Goal: Communication & Community: Answer question/provide support

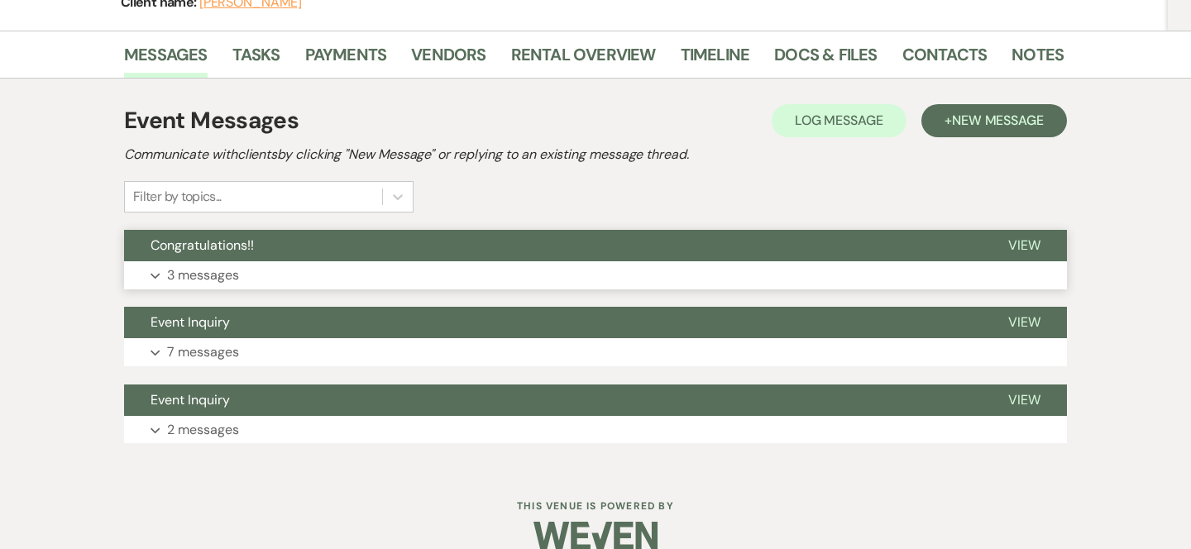
click at [751, 243] on button "Congratulations!!" at bounding box center [552, 245] width 857 height 31
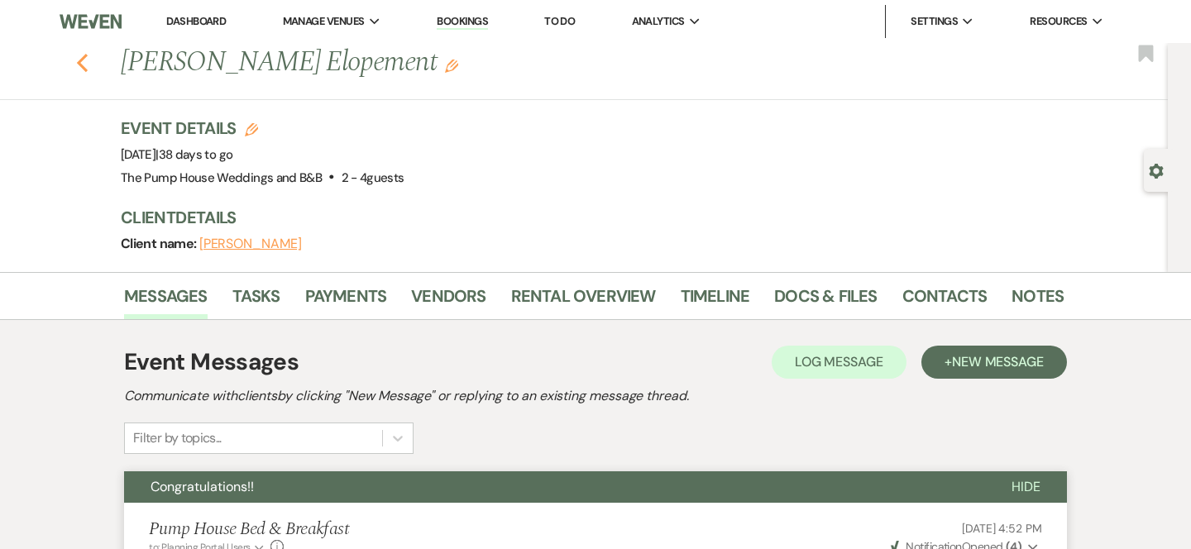
click at [84, 57] on use "button" at bounding box center [82, 63] width 11 height 18
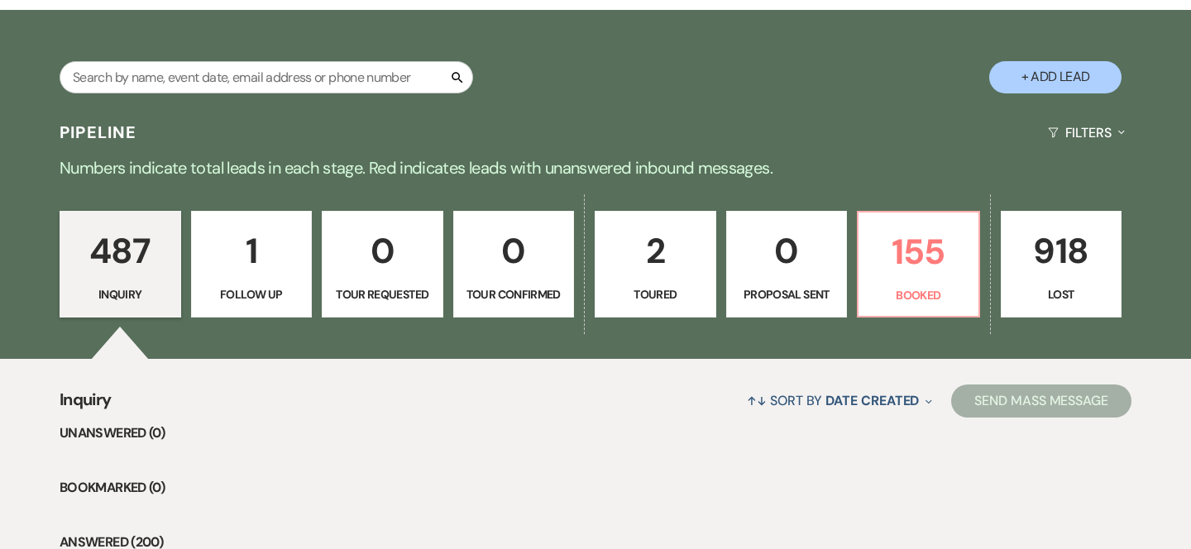
scroll to position [323, 0]
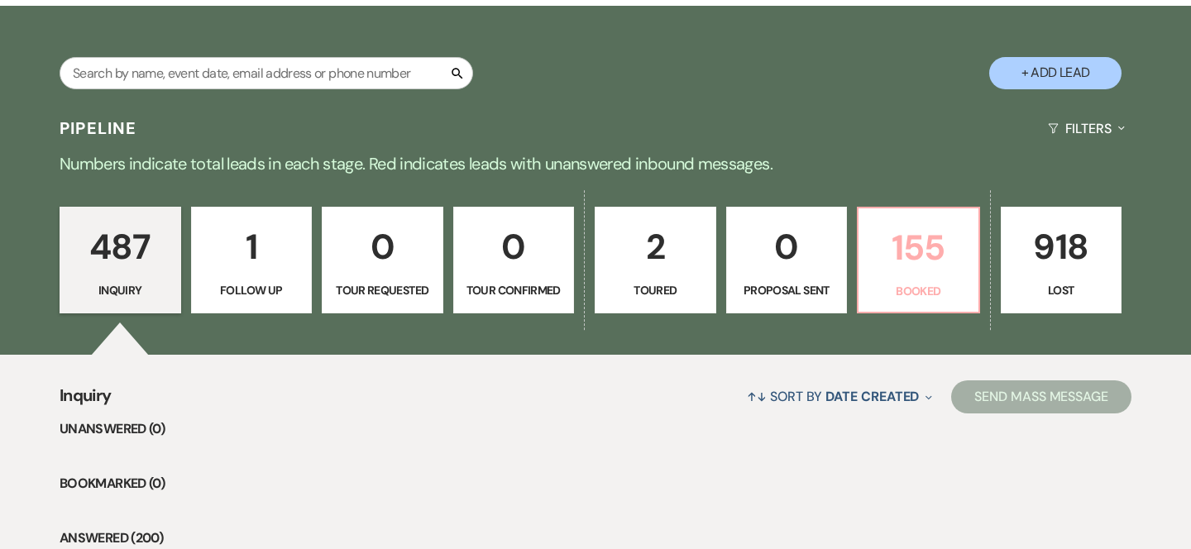
click at [919, 260] on p "155" at bounding box center [918, 247] width 100 height 55
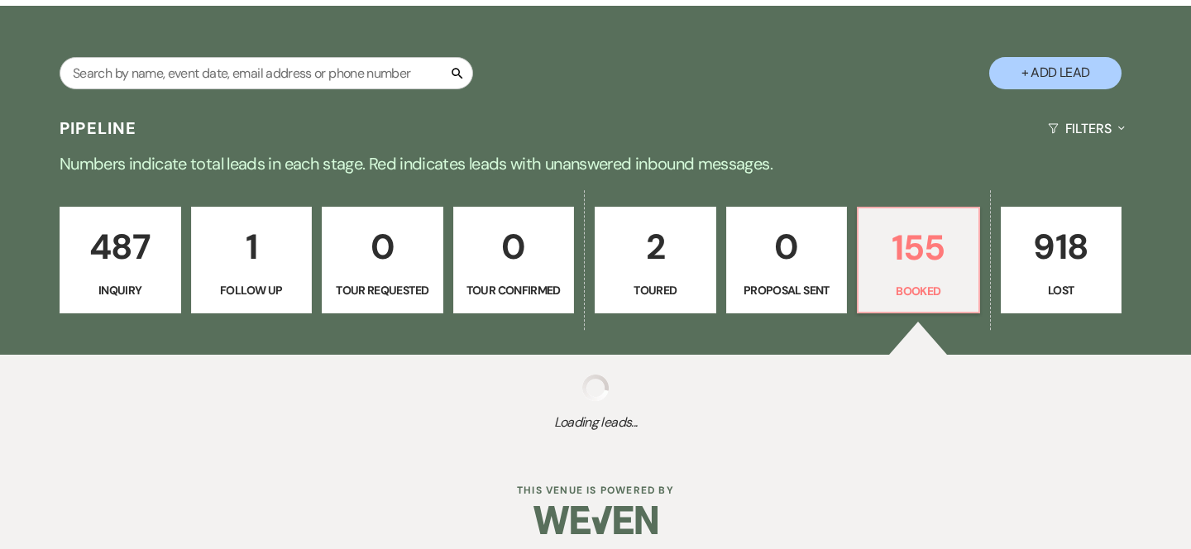
select select "7"
